Goal: Navigation & Orientation: Find specific page/section

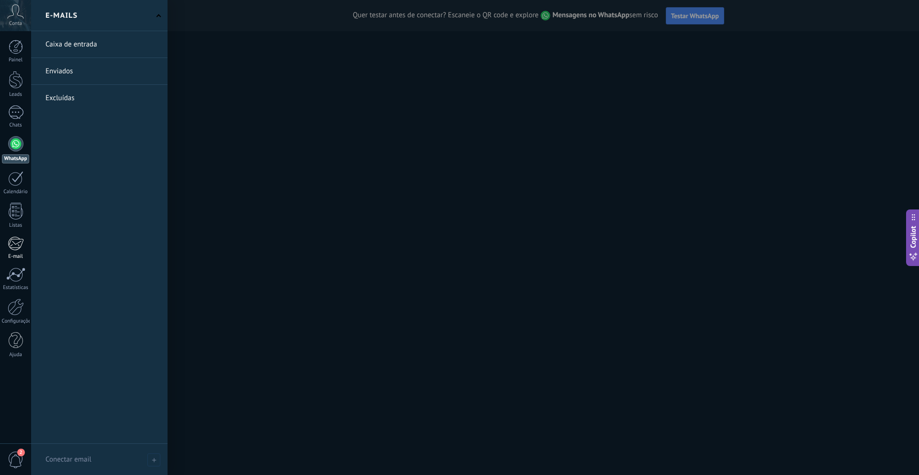
click at [10, 250] on link "E-mail" at bounding box center [15, 247] width 31 height 23
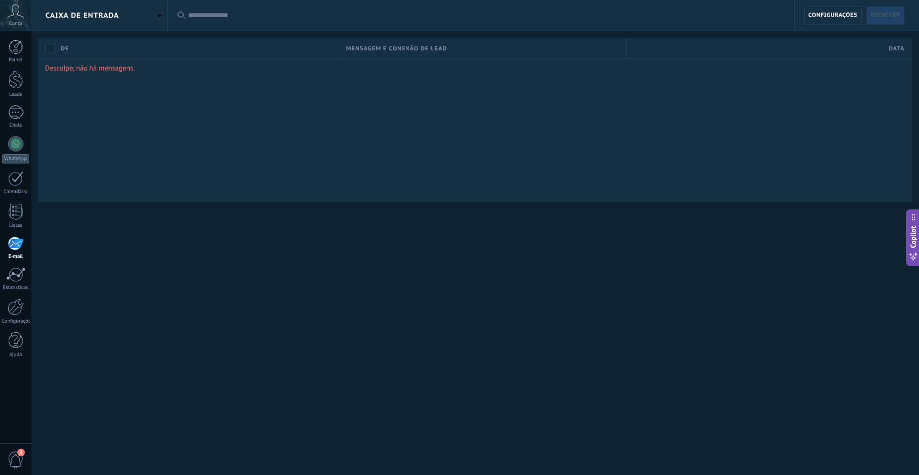
click at [885, 14] on span "Escrever" at bounding box center [886, 15] width 30 height 17
click at [140, 12] on div "Caixa de entrada" at bounding box center [99, 15] width 136 height 31
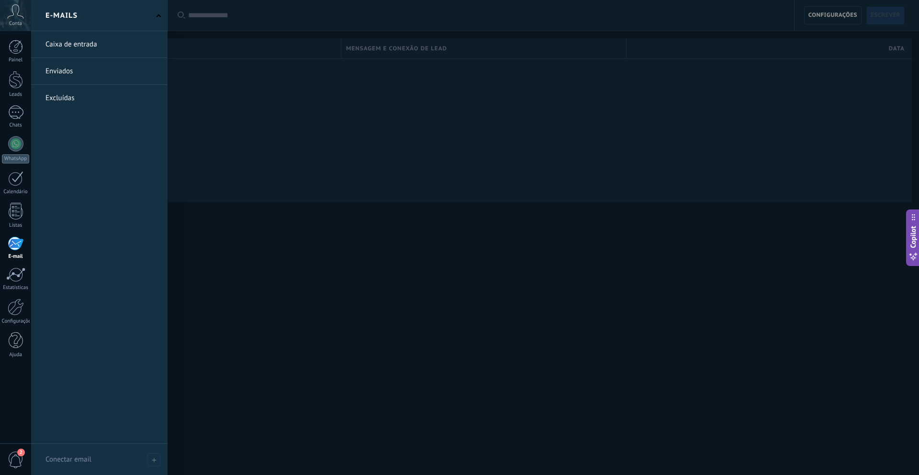
click at [71, 73] on link at bounding box center [99, 71] width 136 height 26
